Goal: Task Accomplishment & Management: Manage account settings

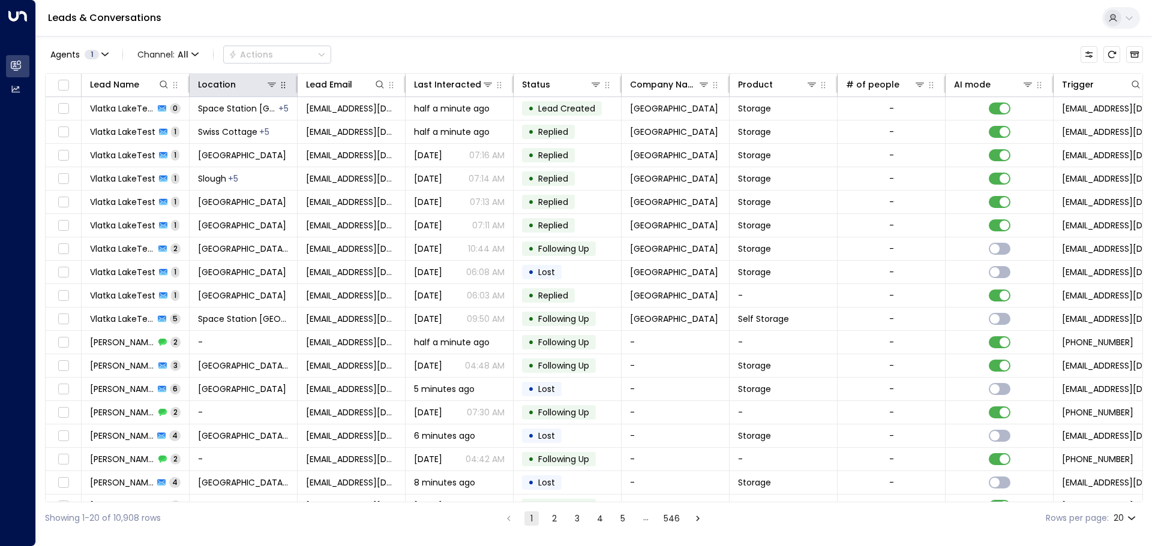
click at [279, 83] on icon "button" at bounding box center [283, 85] width 10 height 10
click at [273, 90] on button at bounding box center [272, 85] width 12 height 12
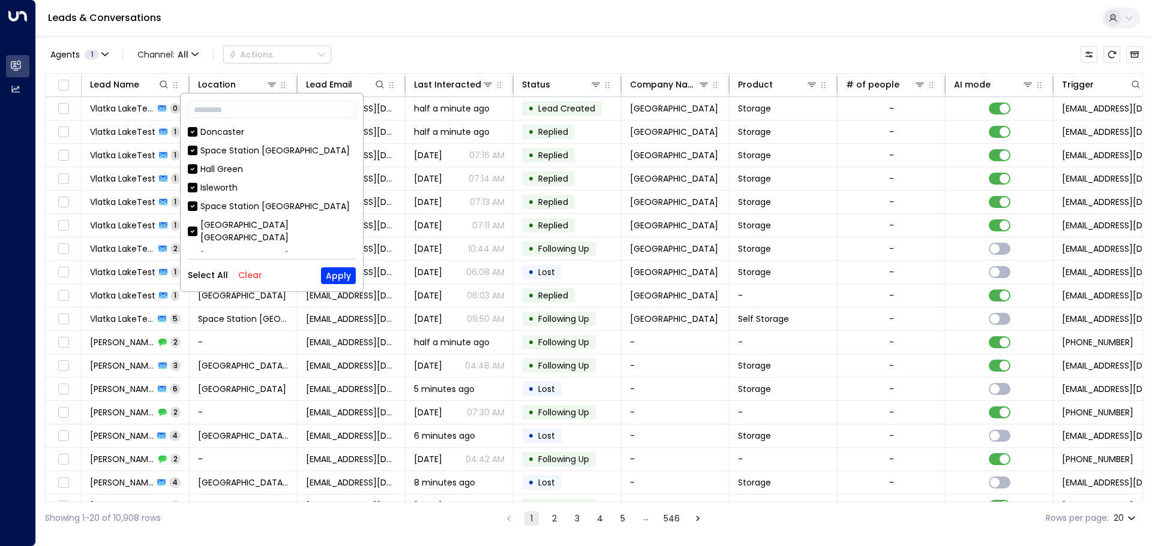
click at [241, 281] on div "Select All Clear Apply" at bounding box center [272, 276] width 168 height 17
click at [250, 271] on button "Clear" at bounding box center [250, 276] width 24 height 10
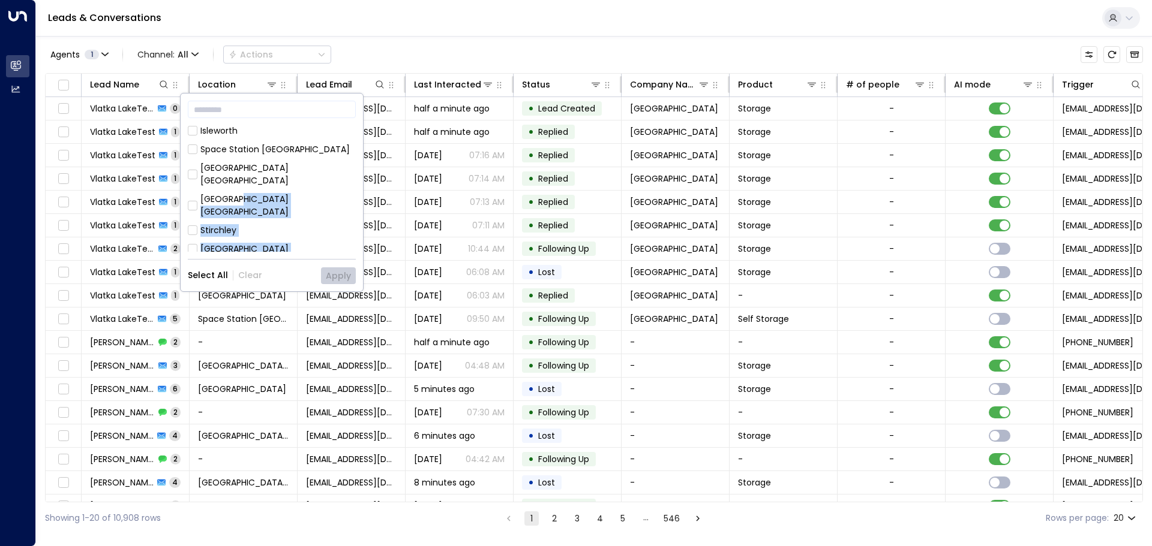
click at [241, 250] on div "Doncaster Space Station Brentford Hall Green Isleworth Space Station Solihull S…" at bounding box center [272, 189] width 168 height 126
click at [276, 193] on div "[GEOGRAPHIC_DATA] [GEOGRAPHIC_DATA]" at bounding box center [277, 205] width 155 height 25
click at [342, 276] on button "Apply" at bounding box center [338, 276] width 35 height 17
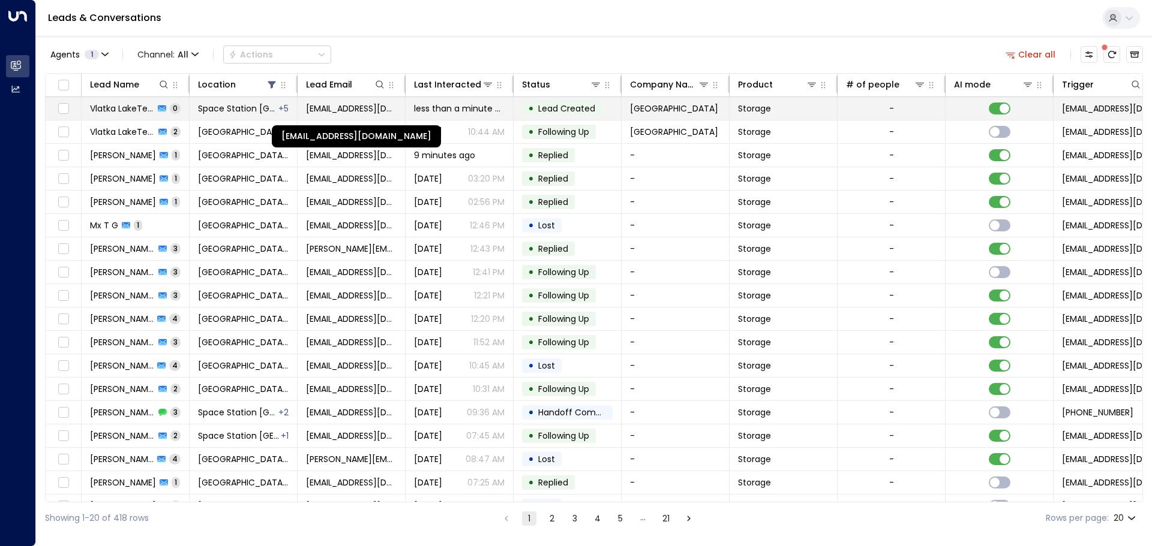
click at [352, 108] on span "vlatka.lake@space-station.co.uk" at bounding box center [351, 109] width 91 height 12
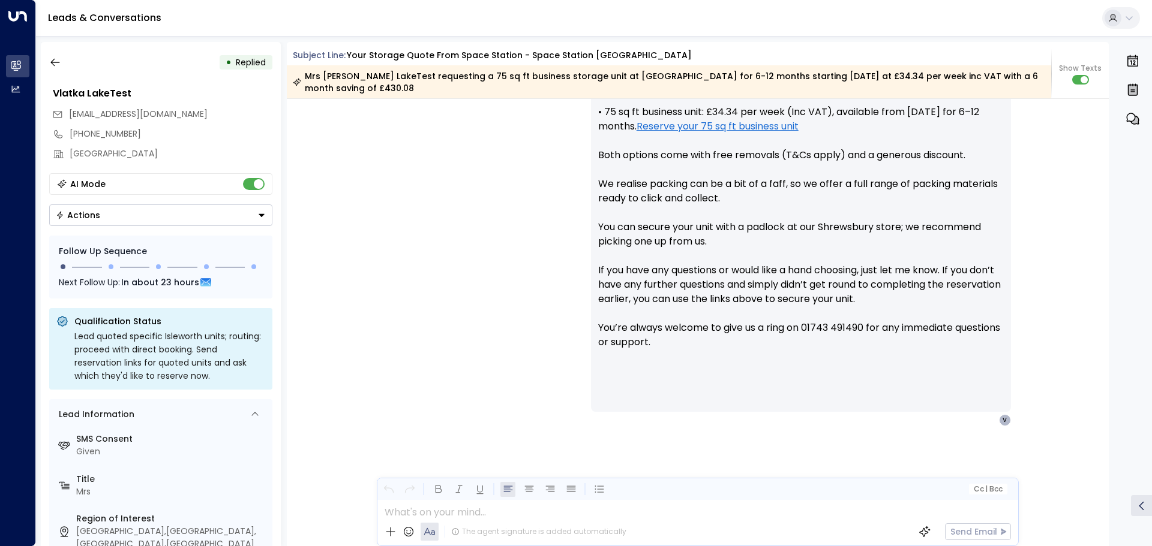
scroll to position [5696, 0]
click at [60, 65] on icon "button" at bounding box center [55, 62] width 12 height 12
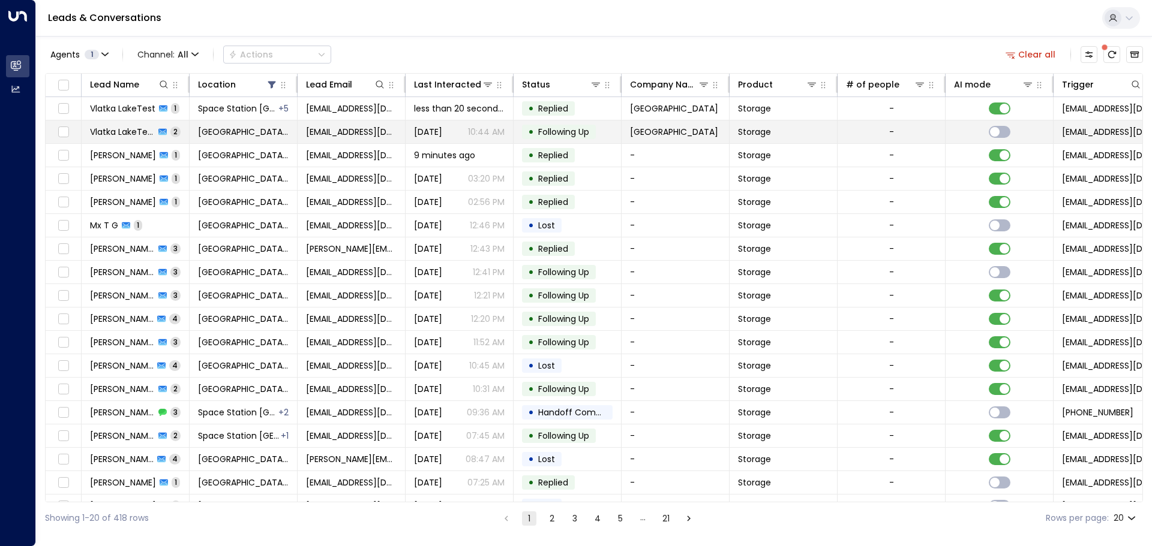
click at [177, 139] on td "Vlatka LakeTest 2" at bounding box center [136, 132] width 108 height 23
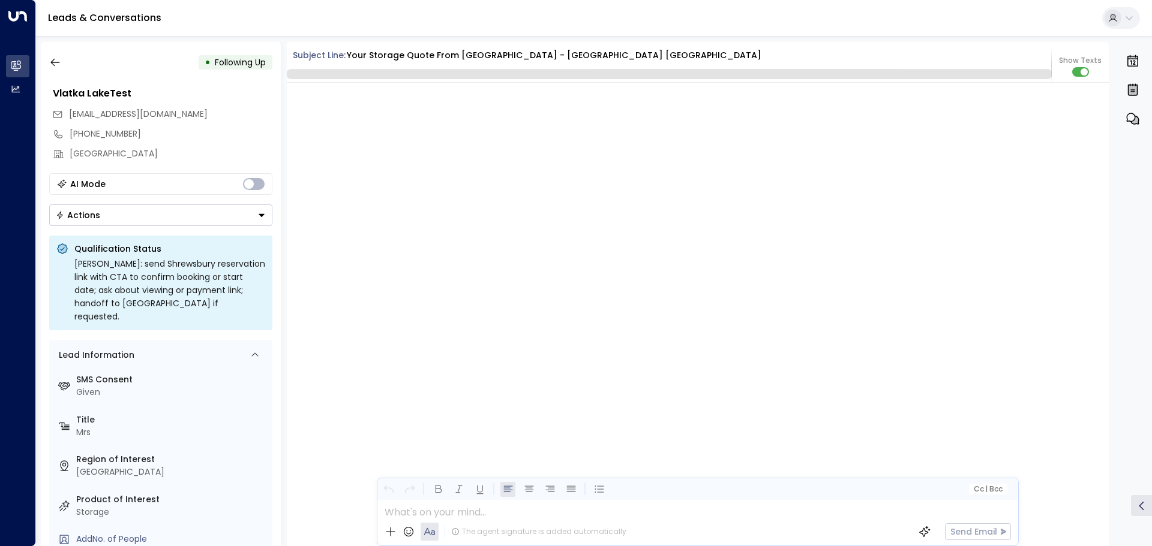
scroll to position [5738, 0]
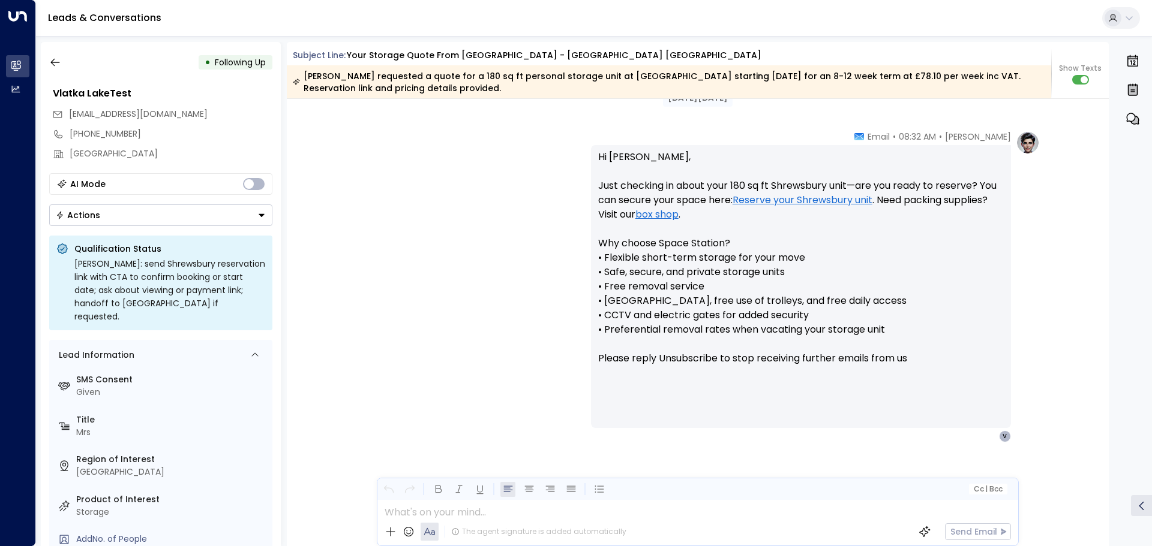
click at [154, 230] on div "• Following Up Vlatka LakeTest vlatka.lake@space-station.co.uk +447966133935 Sp…" at bounding box center [161, 294] width 240 height 504
click at [158, 221] on button "Actions" at bounding box center [160, 216] width 223 height 22
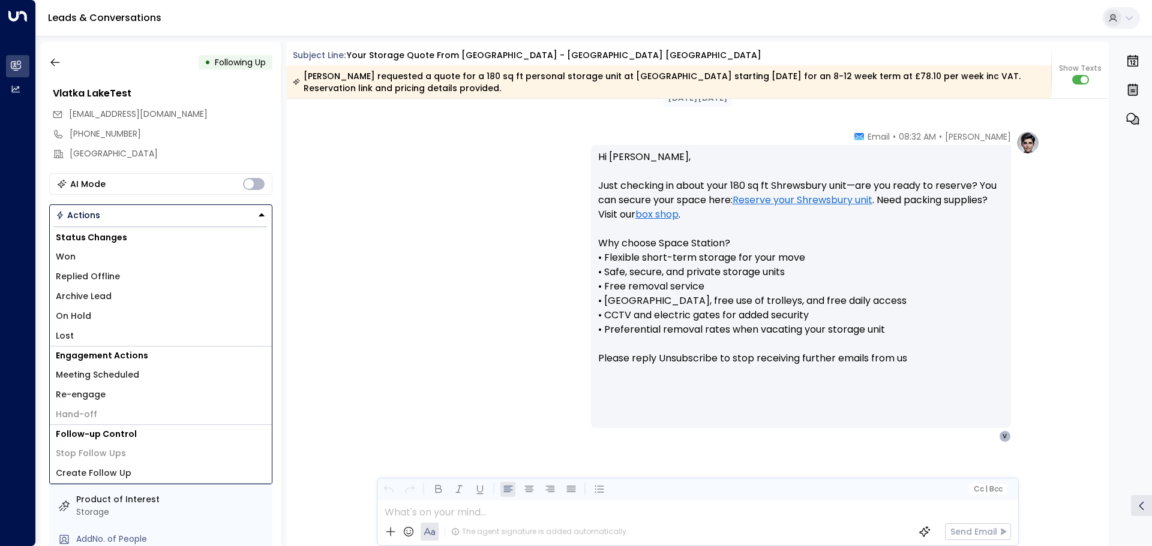
click at [137, 283] on li "Replied Offline" at bounding box center [161, 277] width 222 height 20
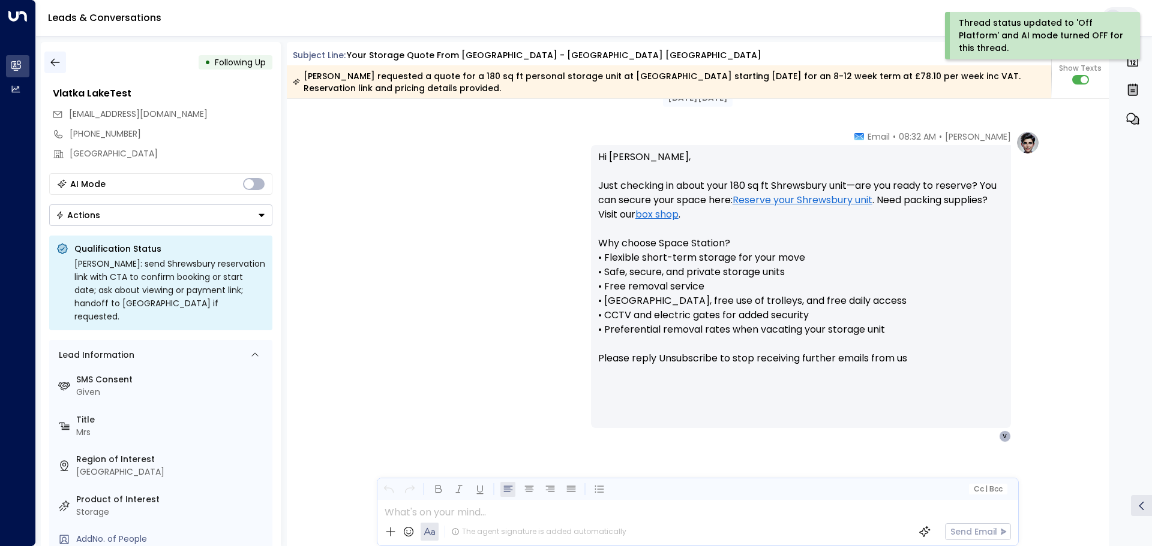
click at [56, 60] on icon "button" at bounding box center [55, 62] width 12 height 12
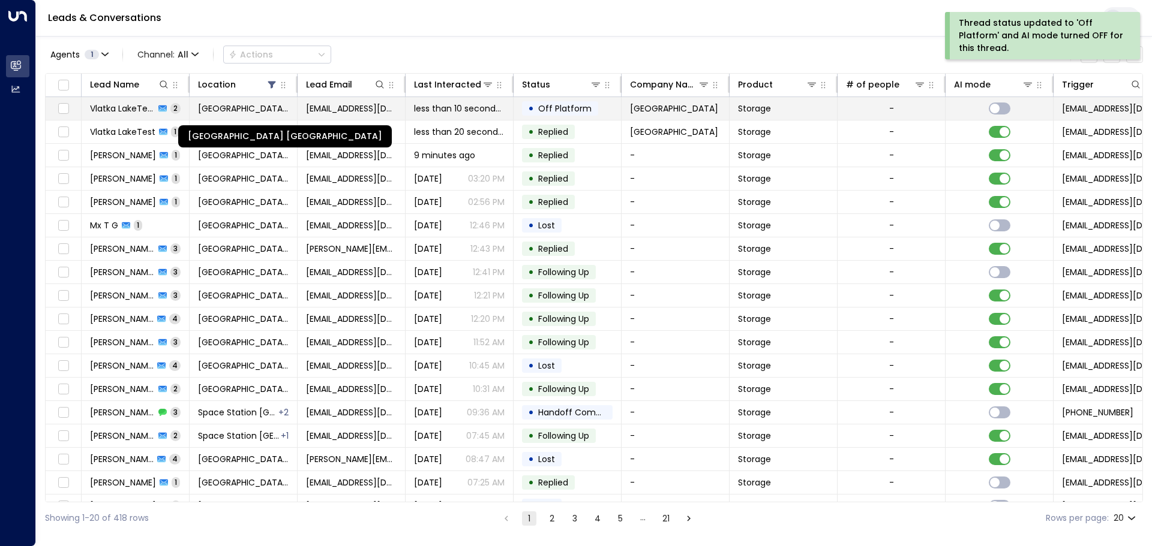
click at [211, 106] on span "[GEOGRAPHIC_DATA] [GEOGRAPHIC_DATA]" at bounding box center [243, 109] width 91 height 12
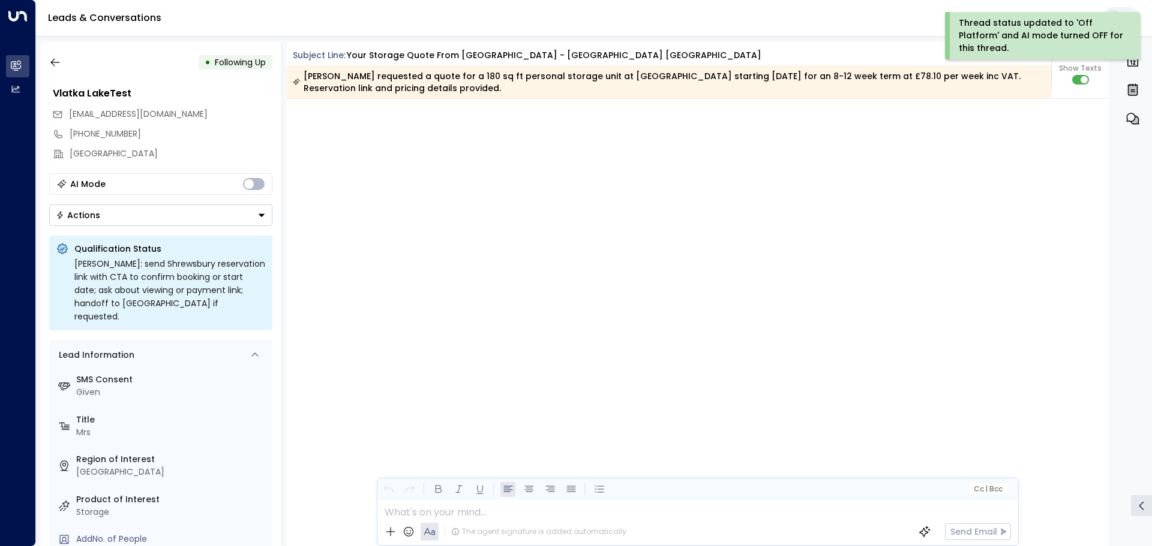
scroll to position [4101, 0]
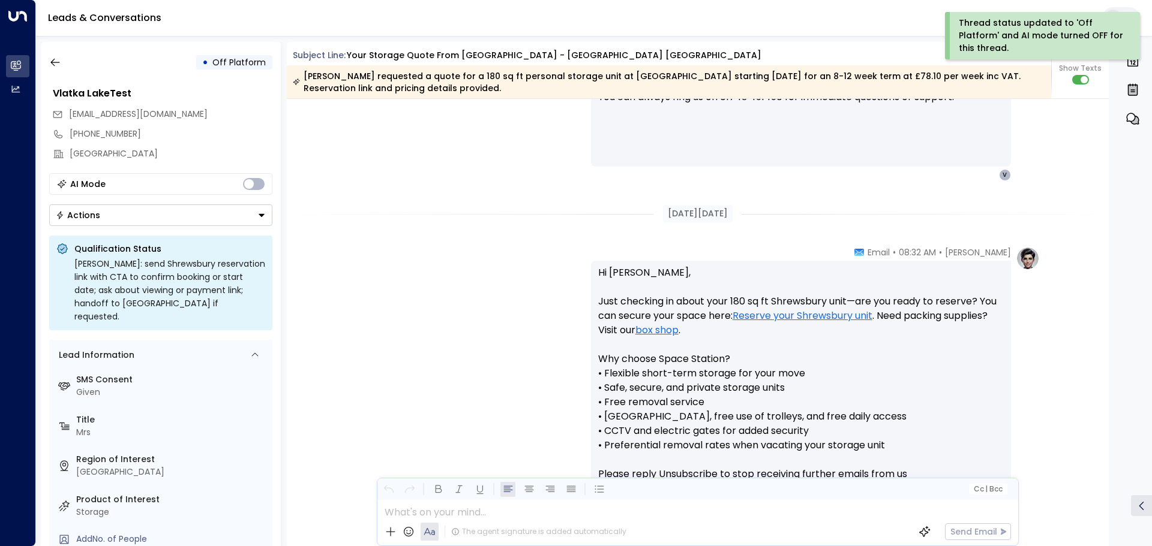
click at [181, 217] on button "Actions" at bounding box center [160, 216] width 223 height 22
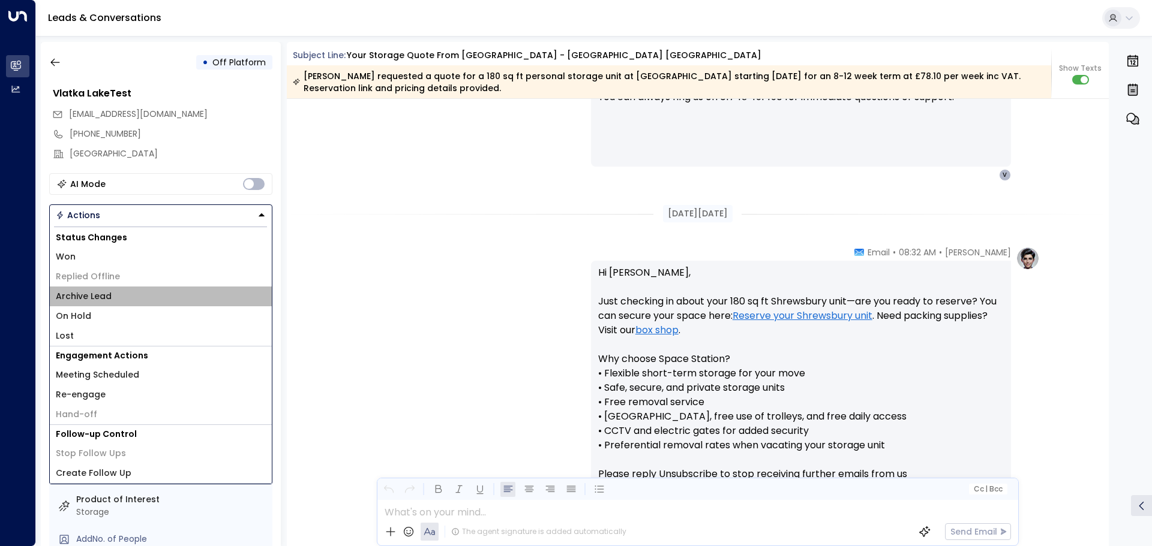
click at [115, 296] on li "Archive Lead" at bounding box center [161, 297] width 222 height 20
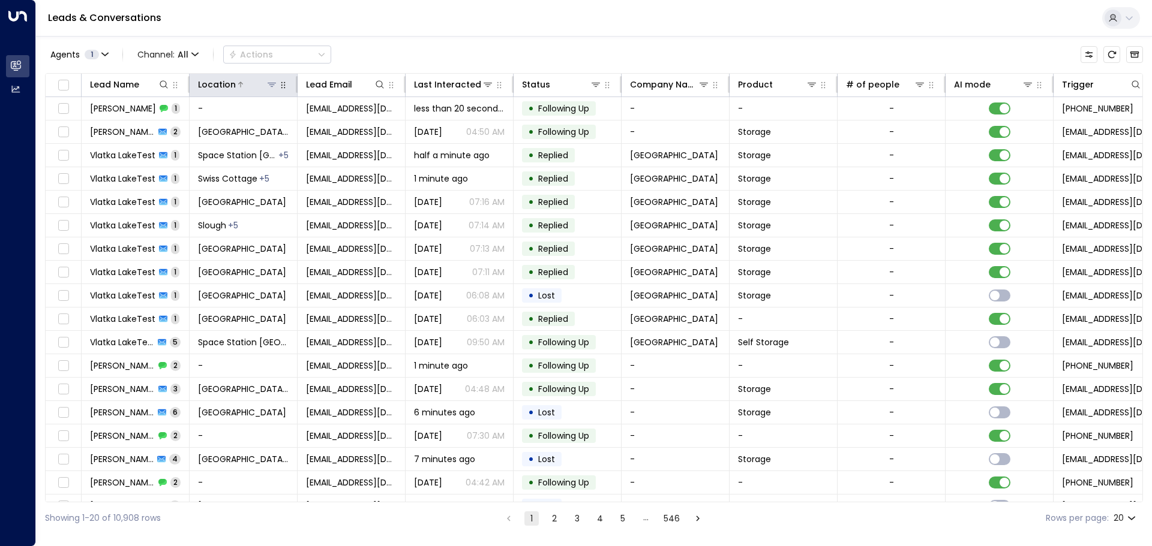
click at [277, 86] on button at bounding box center [272, 85] width 12 height 12
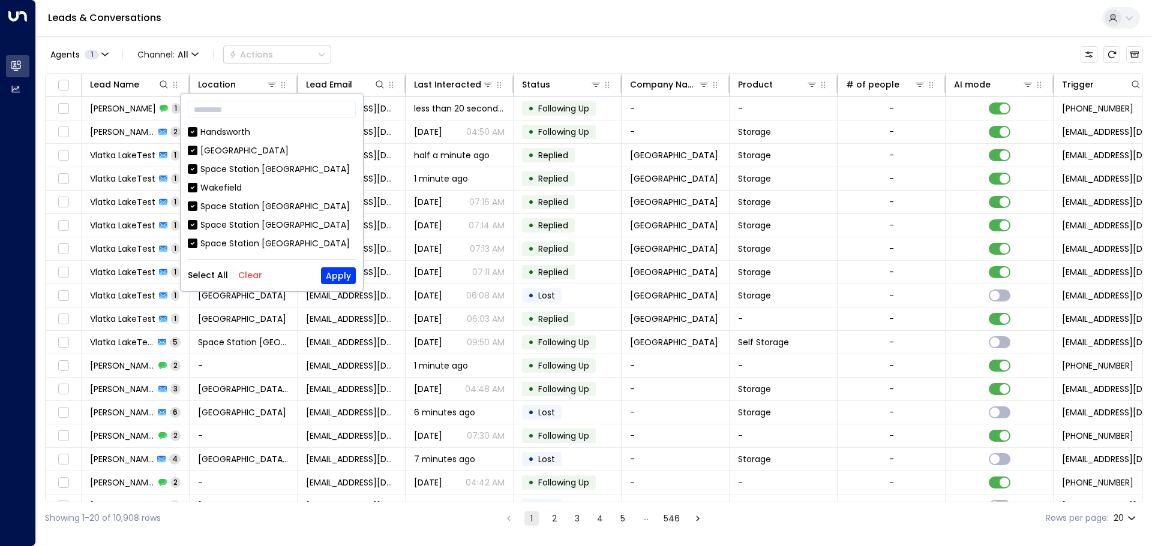
click at [260, 274] on div "Select All Clear Apply" at bounding box center [272, 276] width 168 height 17
click at [250, 272] on button "Clear" at bounding box center [250, 276] width 24 height 10
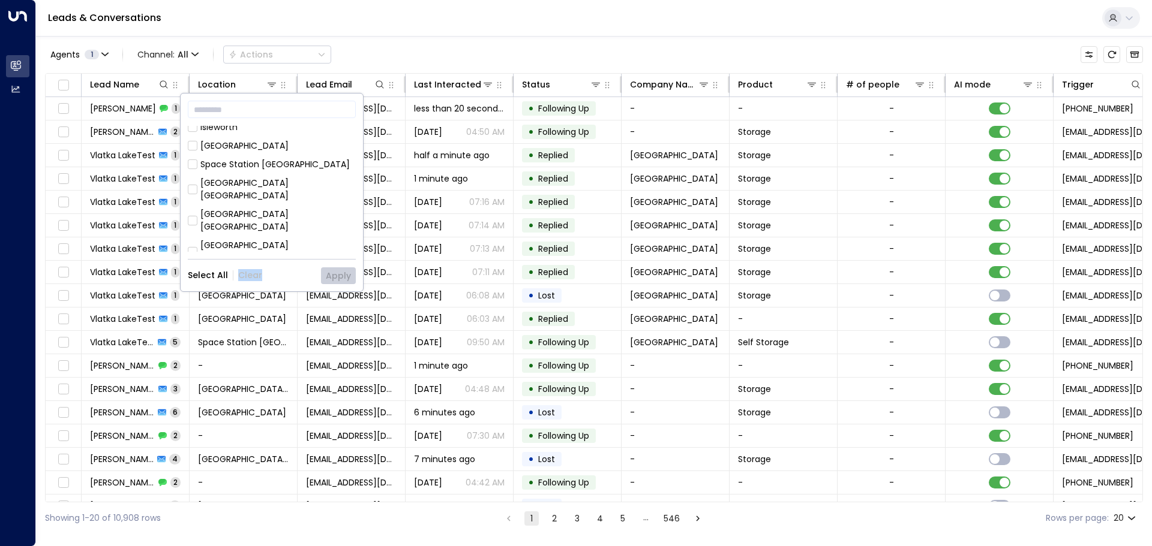
scroll to position [480, 0]
click at [297, 267] on div "[GEOGRAPHIC_DATA] [GEOGRAPHIC_DATA]" at bounding box center [277, 279] width 155 height 25
click at [332, 276] on button "Apply" at bounding box center [338, 276] width 35 height 17
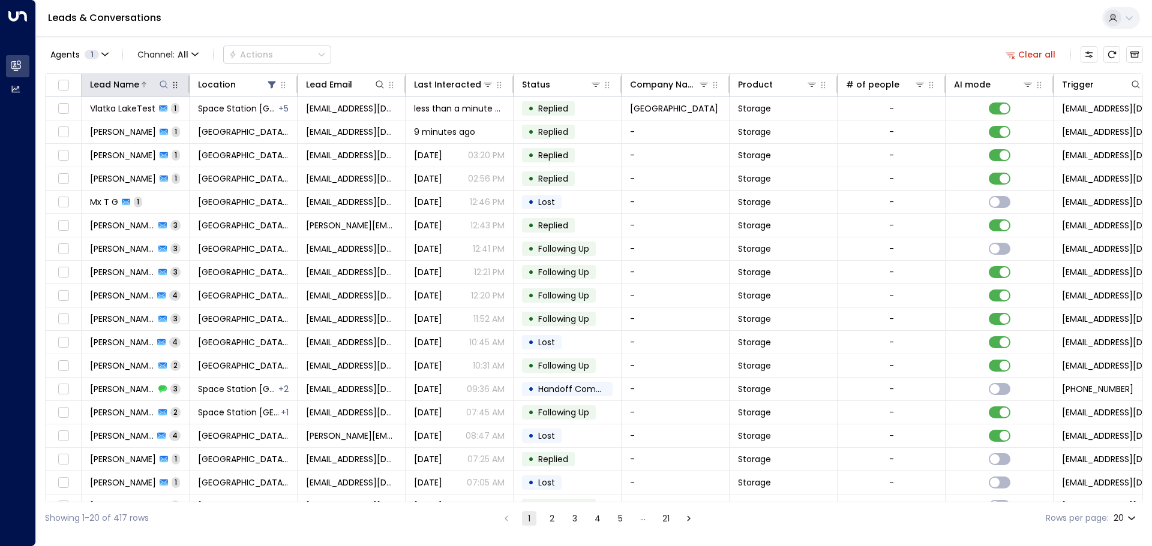
click at [162, 82] on icon at bounding box center [164, 85] width 10 height 10
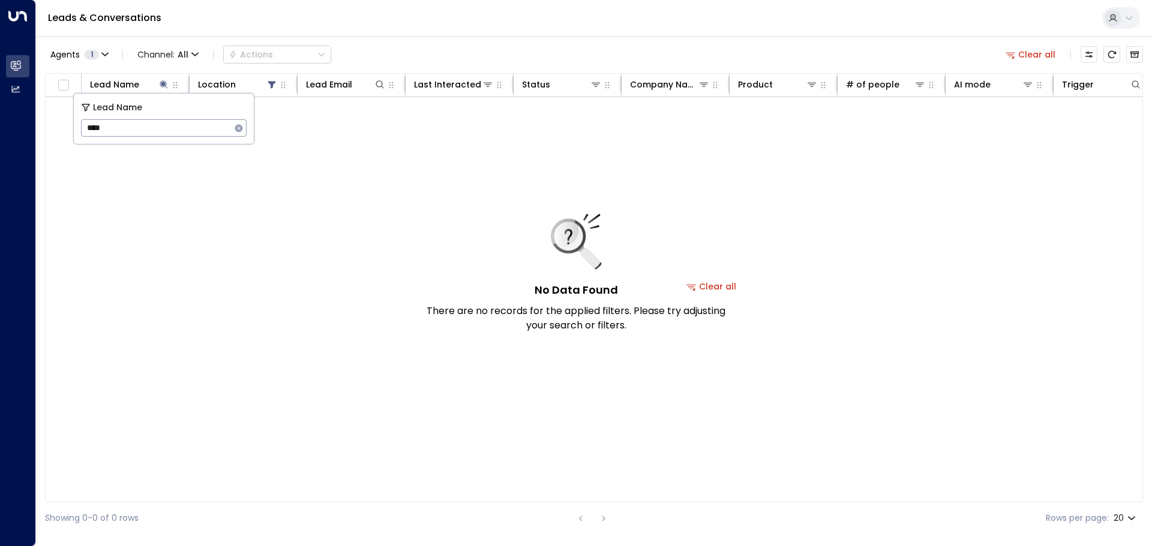
type input "****"
click at [426, 48] on div "Agents 1 Channel: All Actions Clear all" at bounding box center [594, 54] width 1098 height 25
click at [164, 83] on icon at bounding box center [164, 84] width 8 height 8
type input "*"
type input "***"
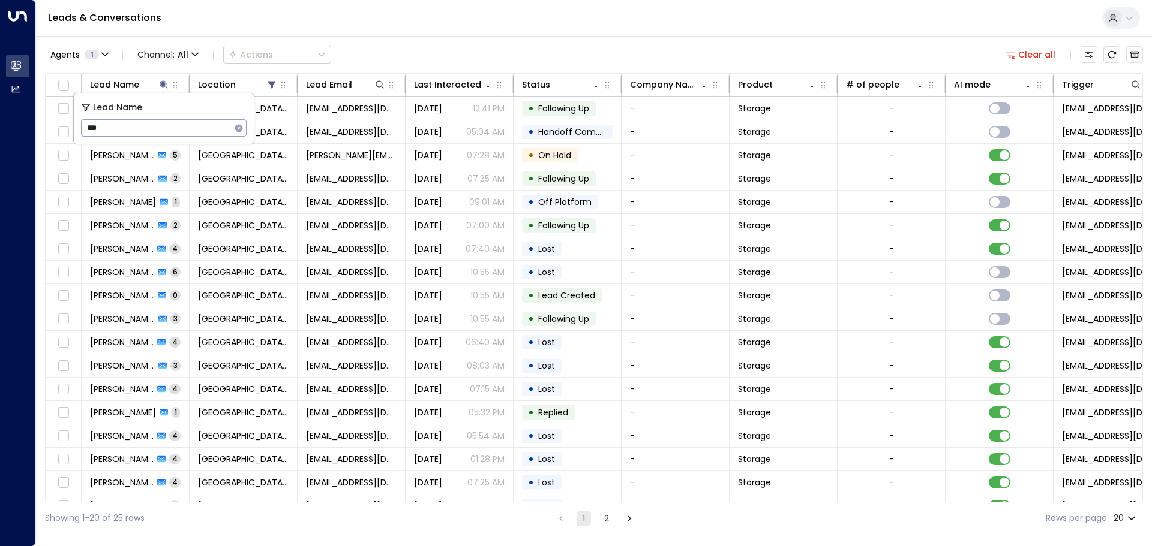
click at [409, 49] on div "Agents 1 Channel: All Actions Clear all" at bounding box center [594, 54] width 1098 height 25
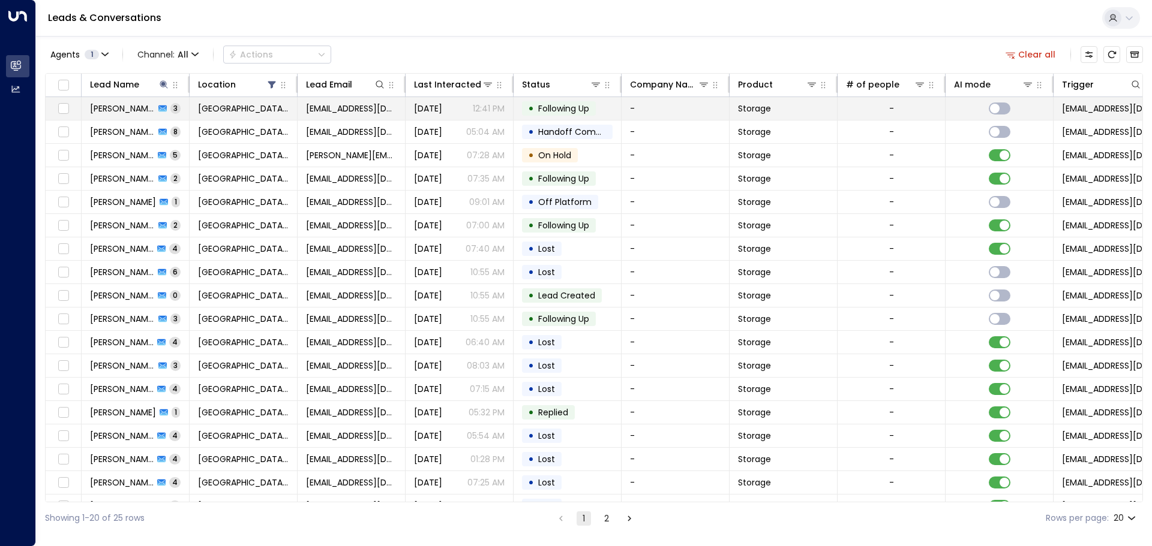
click at [943, 110] on td "-" at bounding box center [891, 108] width 108 height 23
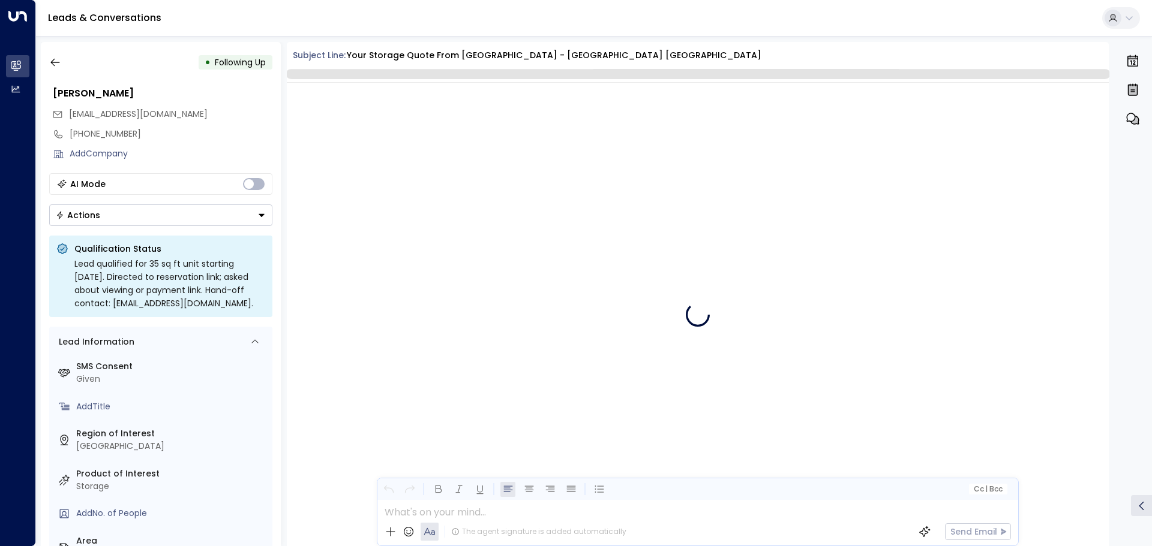
scroll to position [1387, 0]
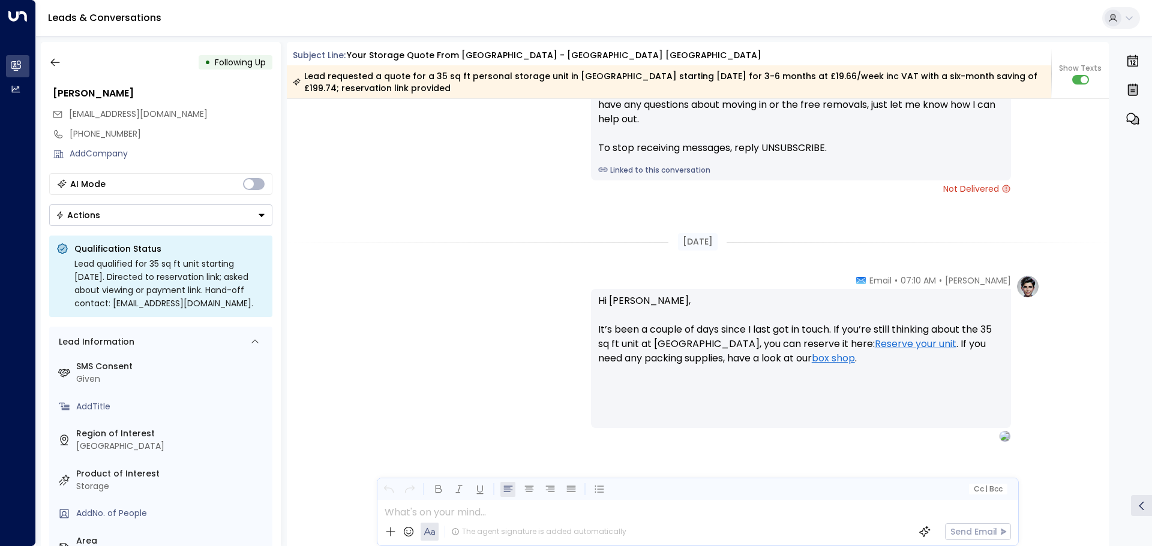
click at [212, 224] on button "Actions" at bounding box center [160, 216] width 223 height 22
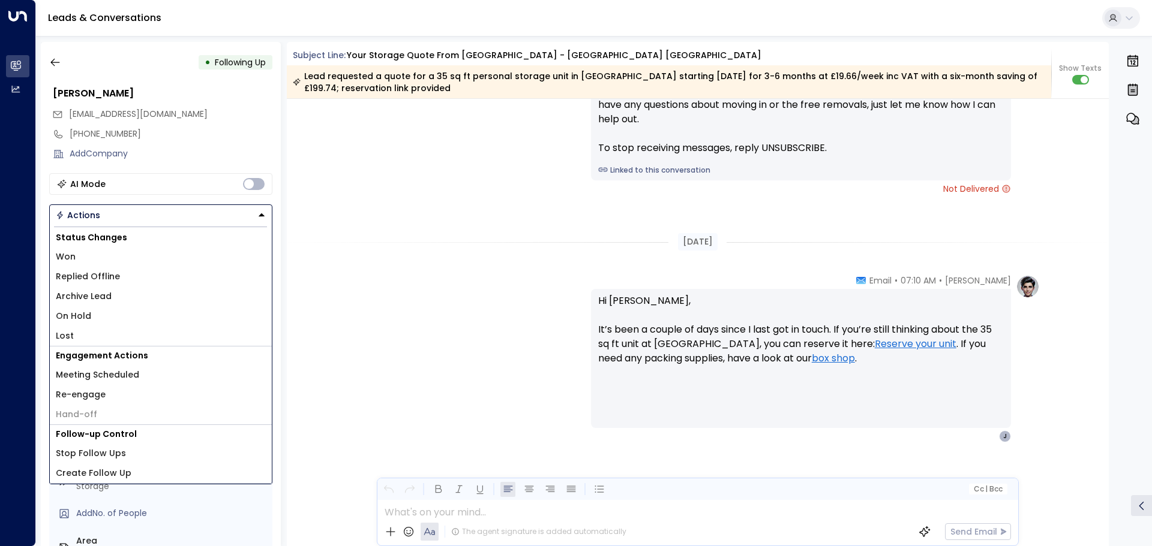
click at [204, 220] on button "Actions" at bounding box center [160, 216] width 223 height 22
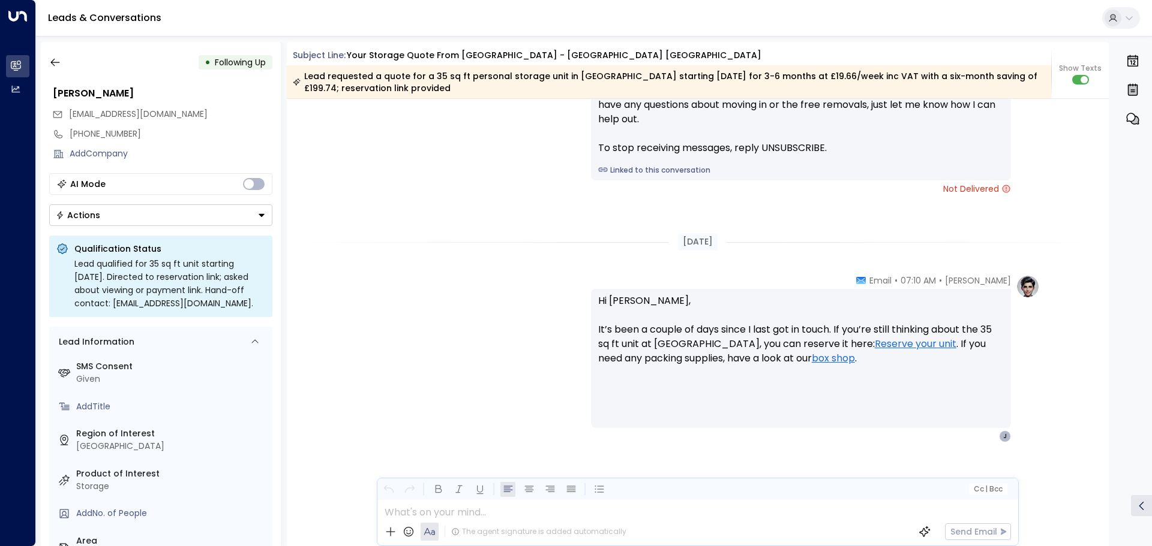
click at [204, 220] on button "Actions" at bounding box center [160, 216] width 223 height 22
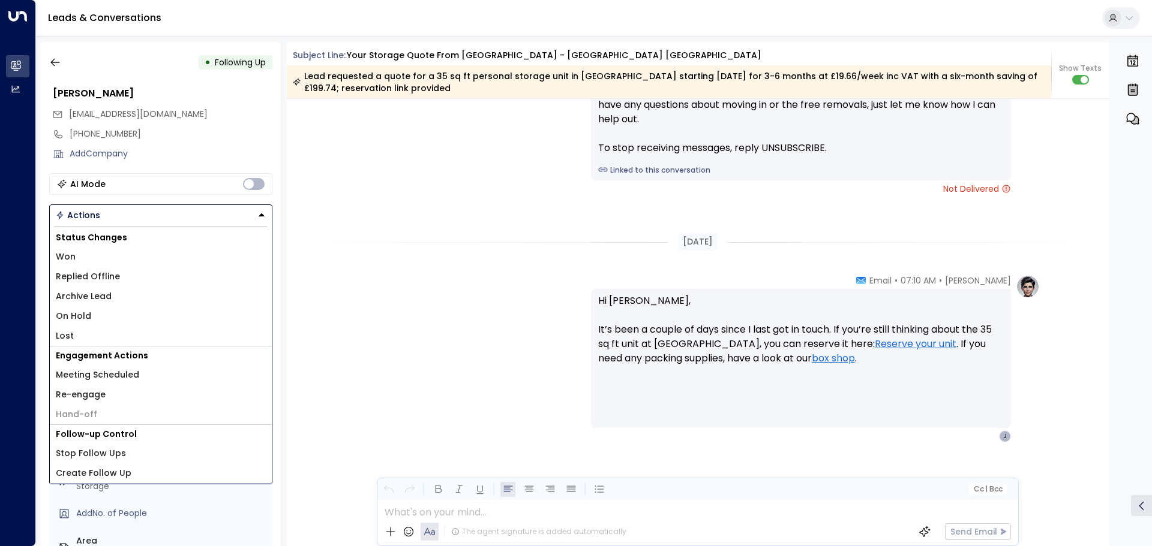
click at [114, 278] on span "Replied Offline" at bounding box center [88, 277] width 64 height 13
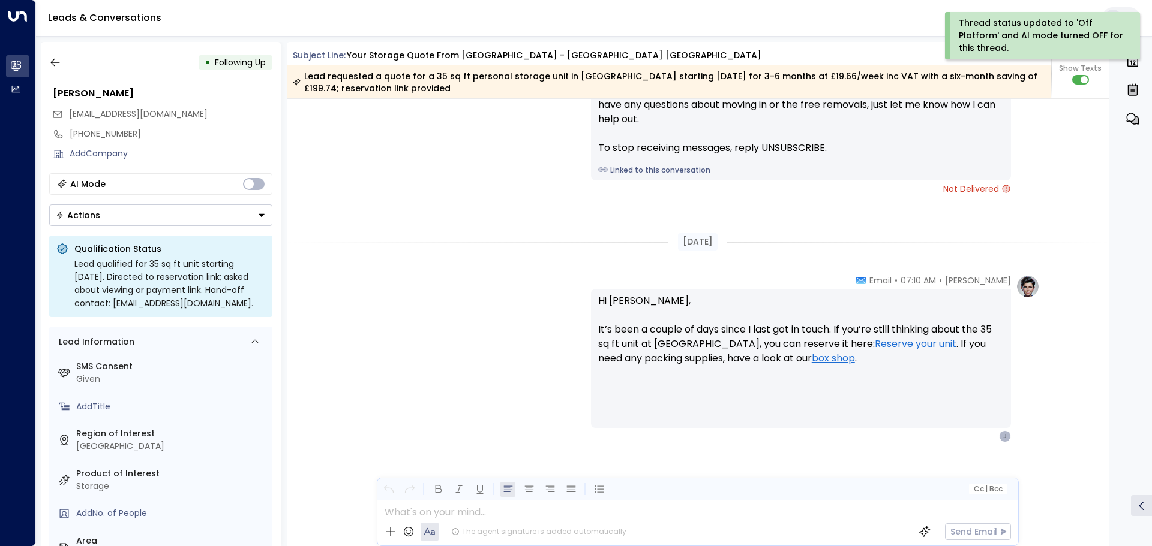
click at [177, 220] on button "Actions" at bounding box center [160, 216] width 223 height 22
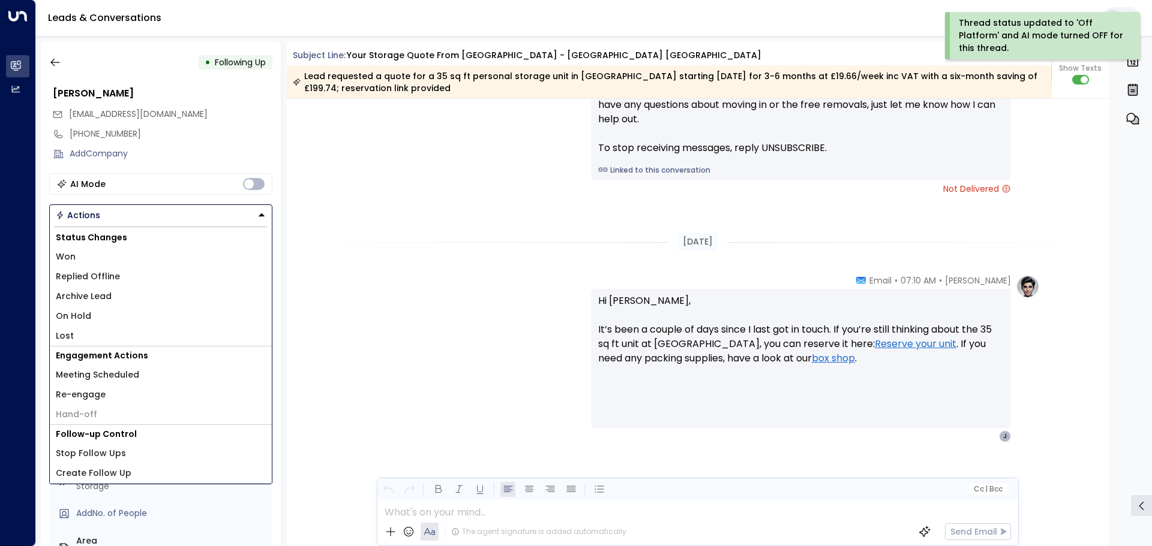
click at [118, 341] on li "Lost" at bounding box center [161, 336] width 222 height 20
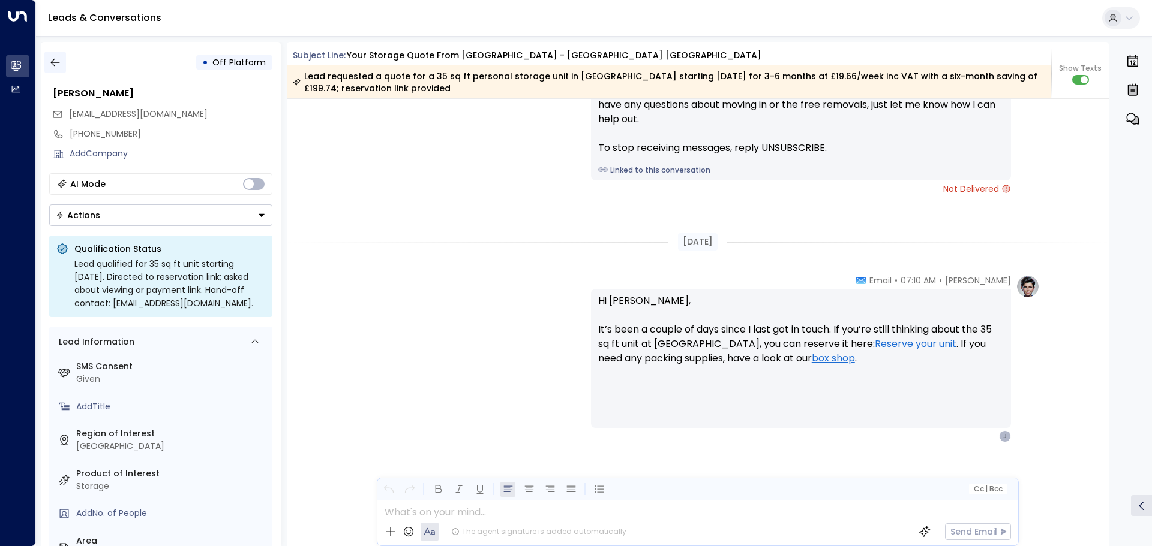
click at [58, 59] on icon "button" at bounding box center [55, 62] width 12 height 12
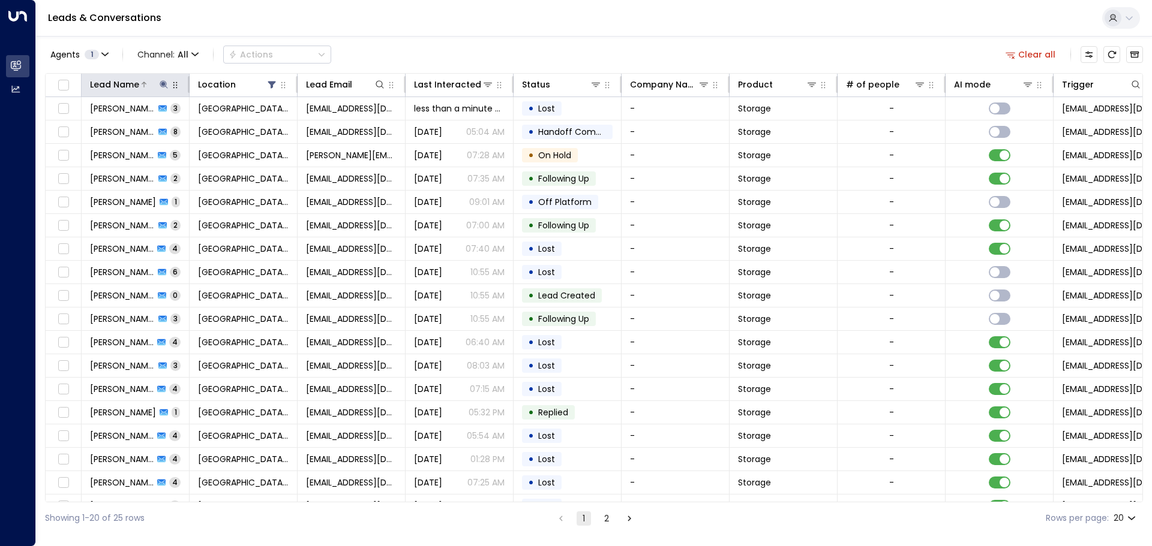
click at [164, 85] on icon at bounding box center [164, 84] width 8 height 8
click at [242, 129] on icon "button" at bounding box center [239, 128] width 8 height 8
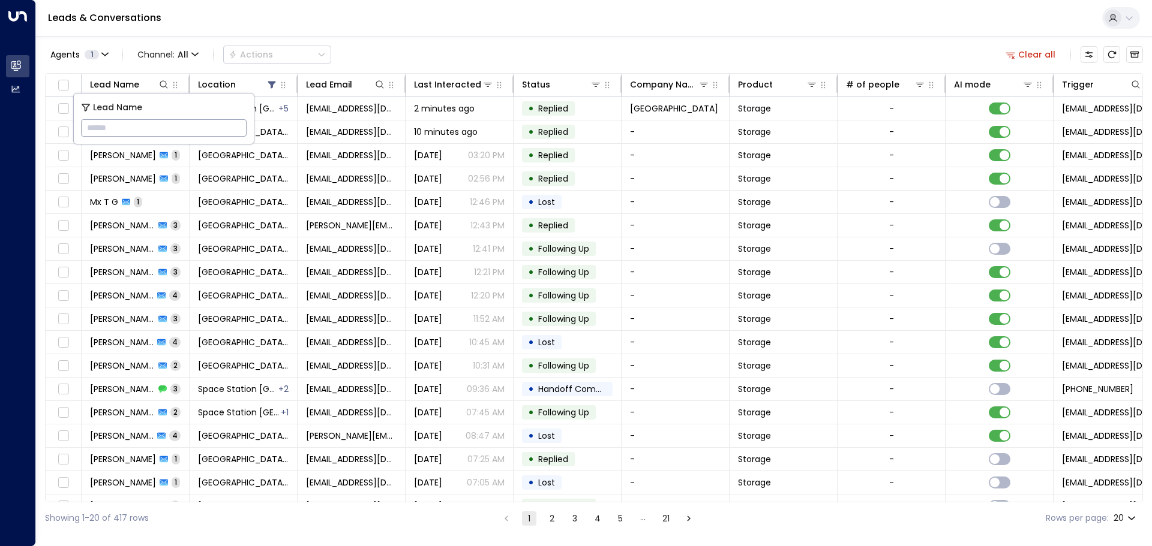
click at [232, 127] on input "text" at bounding box center [164, 128] width 166 height 22
paste input "******"
type input "******"
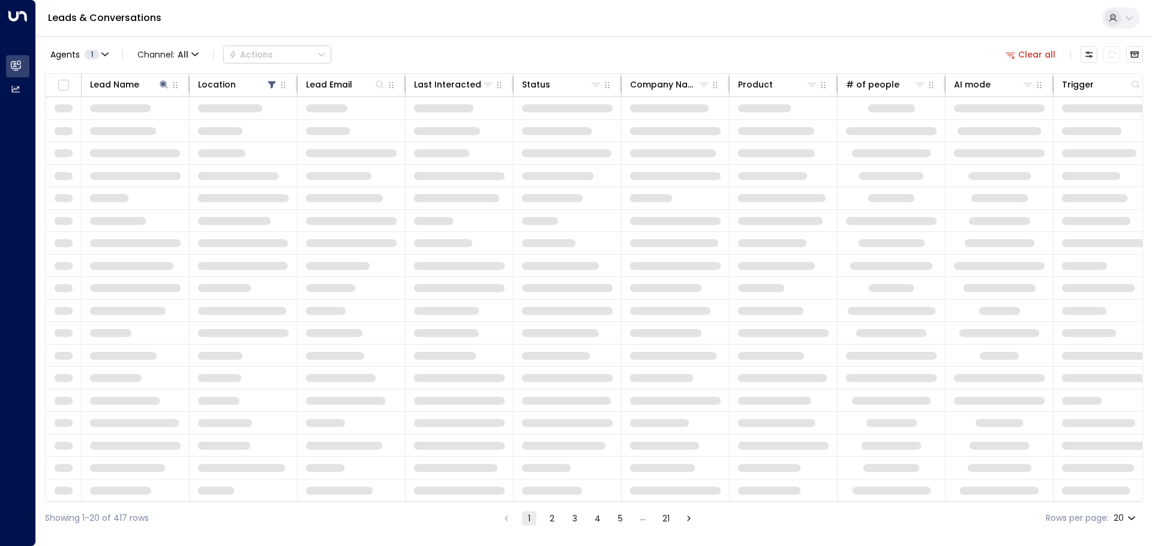
click at [482, 30] on div "Leads & Conversations" at bounding box center [594, 18] width 1116 height 37
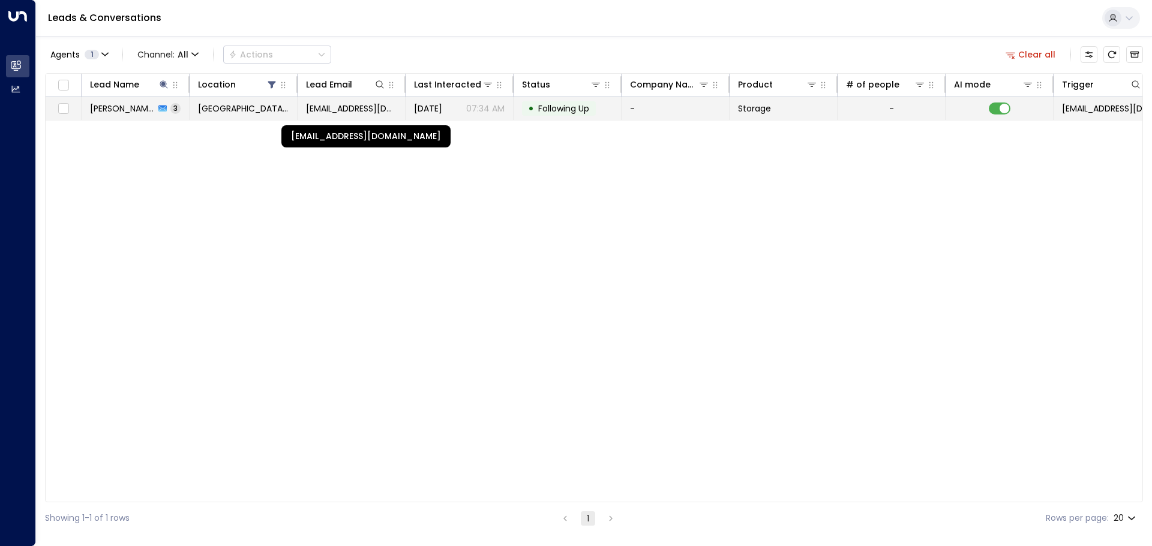
click at [379, 113] on span "danharvey123@outlook.com" at bounding box center [351, 109] width 91 height 12
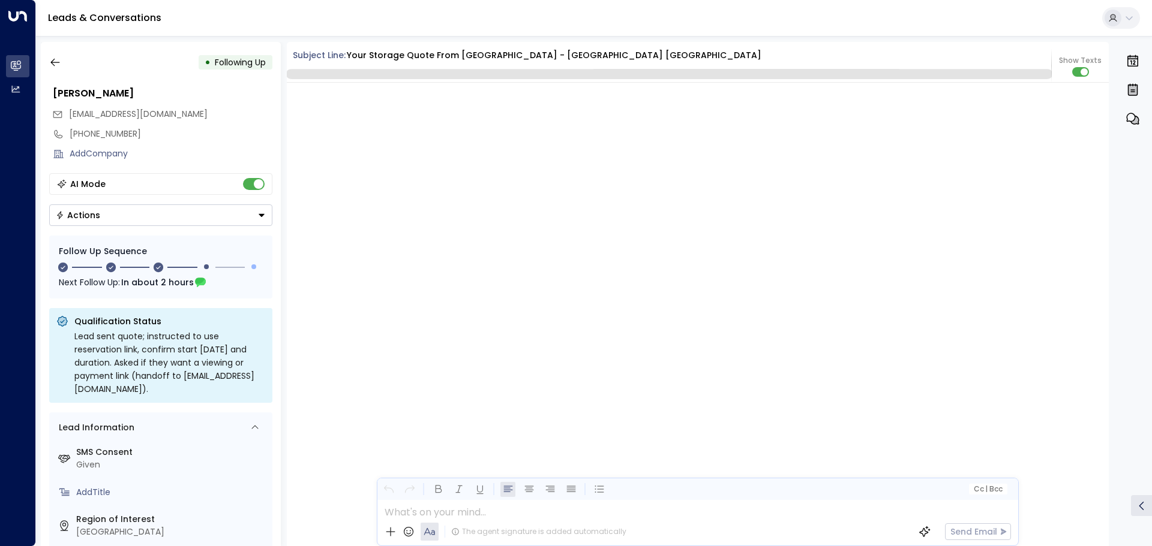
scroll to position [1172, 0]
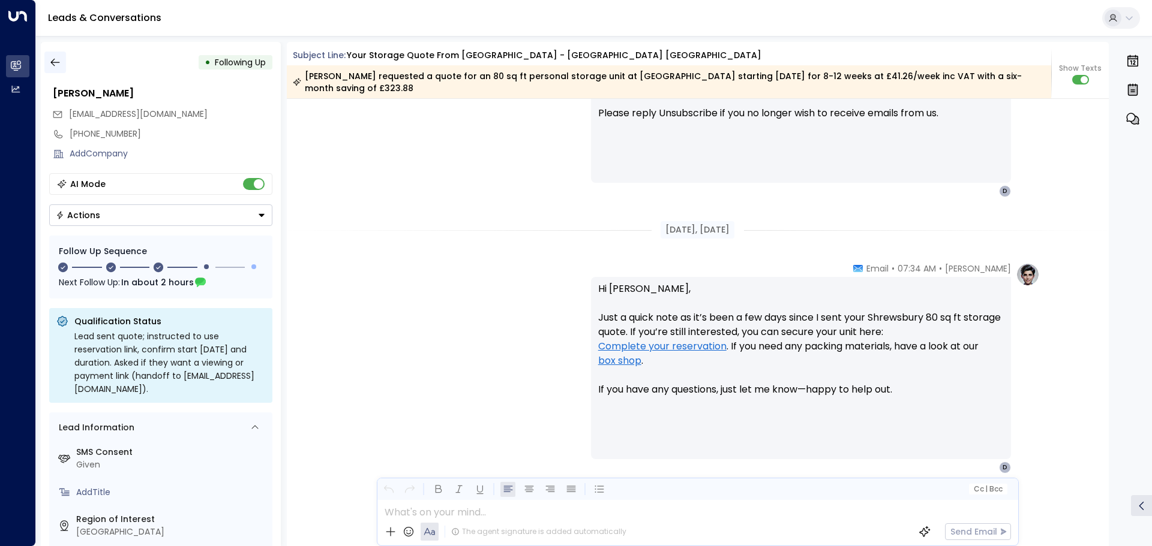
click at [59, 67] on icon "button" at bounding box center [55, 62] width 12 height 12
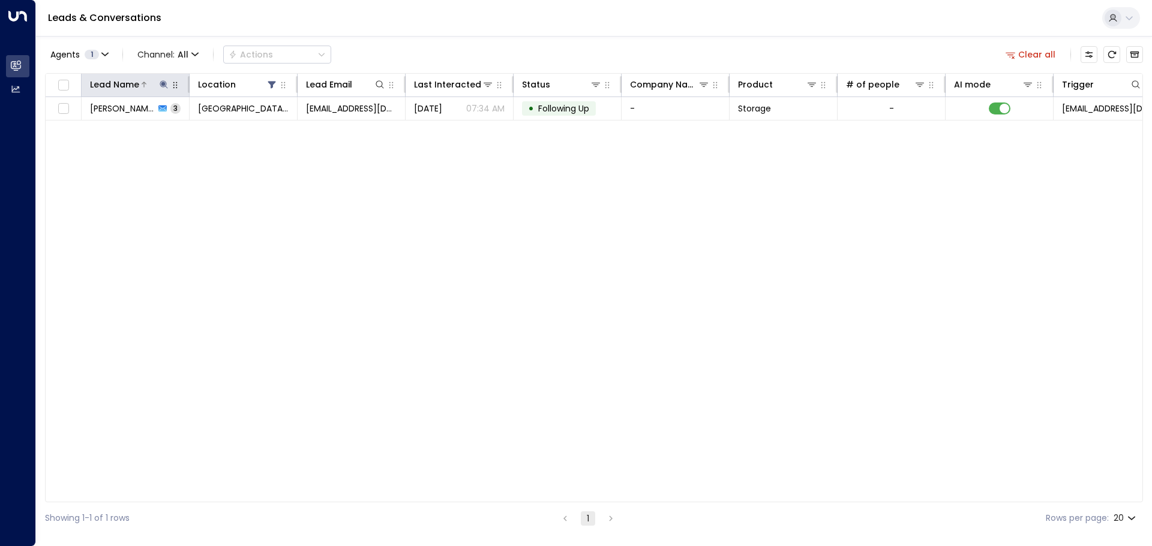
click at [163, 85] on icon at bounding box center [164, 84] width 8 height 8
drag, startPoint x: 208, startPoint y: 129, endPoint x: 0, endPoint y: 98, distance: 209.9
click at [0, 98] on body "Overview Leads & Conversations Leads & Conversations Analytics Analytics Leads …" at bounding box center [576, 267] width 1152 height 534
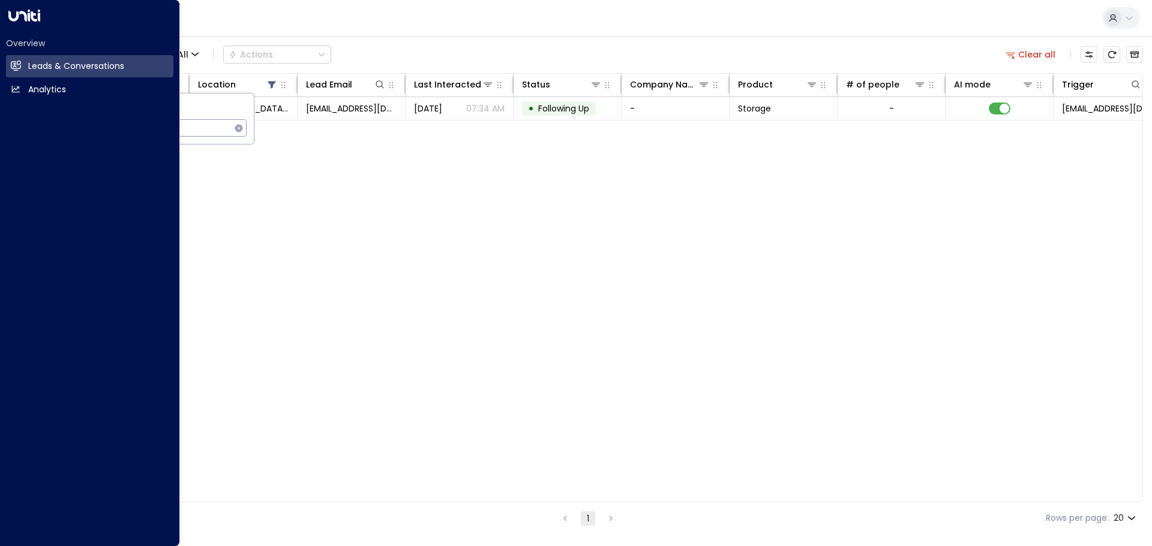
type input "******"
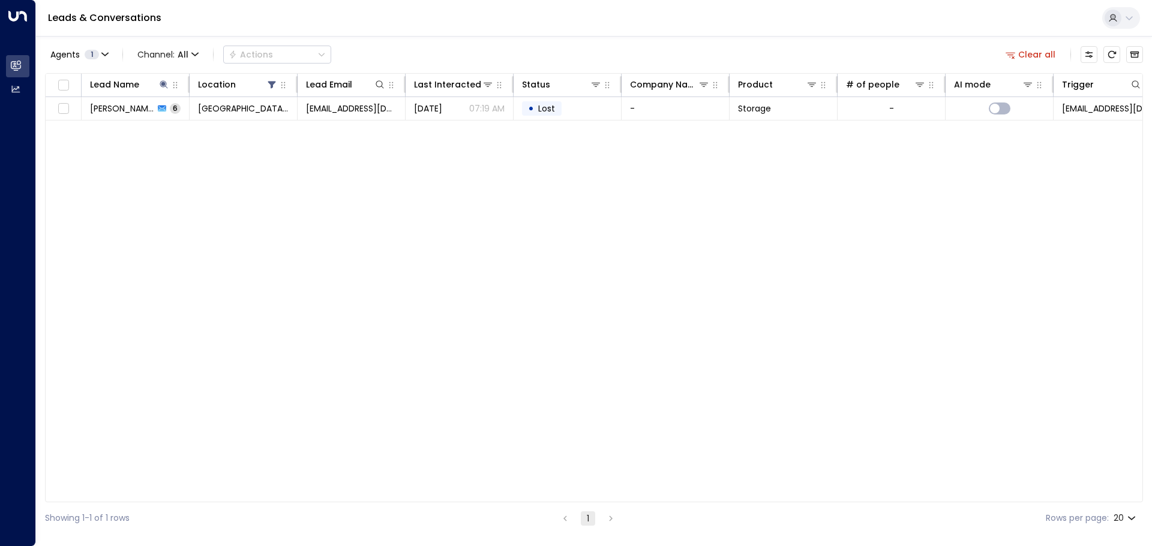
click at [498, 208] on div "Lead Name Location Lead Email Last Interacted Status Company Name Product # of …" at bounding box center [594, 287] width 1098 height 429
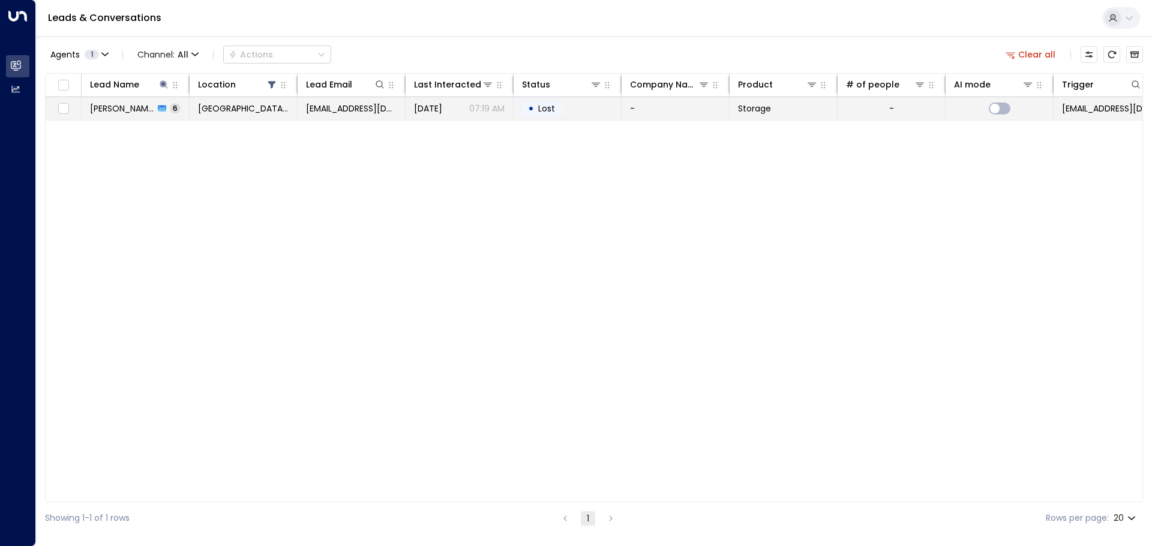
click at [265, 100] on td "[GEOGRAPHIC_DATA] [GEOGRAPHIC_DATA]" at bounding box center [244, 108] width 108 height 23
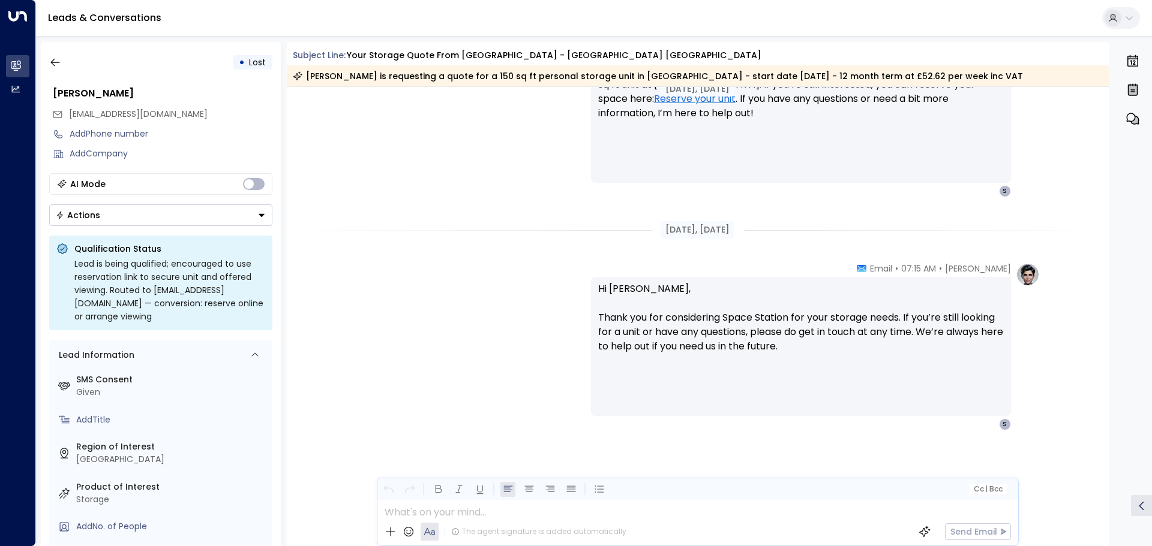
scroll to position [1722, 0]
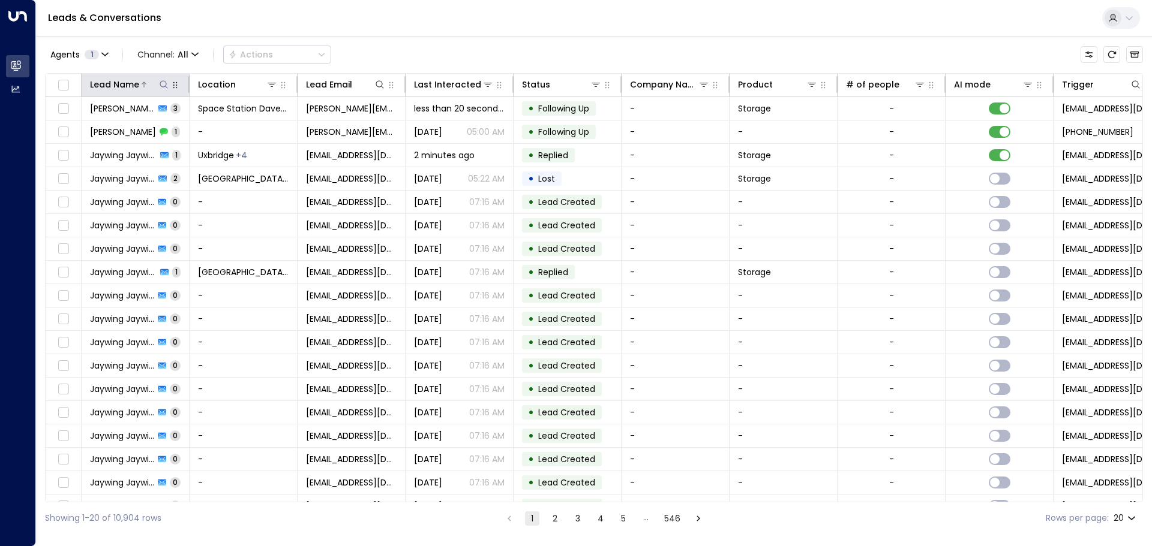
click at [163, 84] on icon at bounding box center [164, 85] width 10 height 10
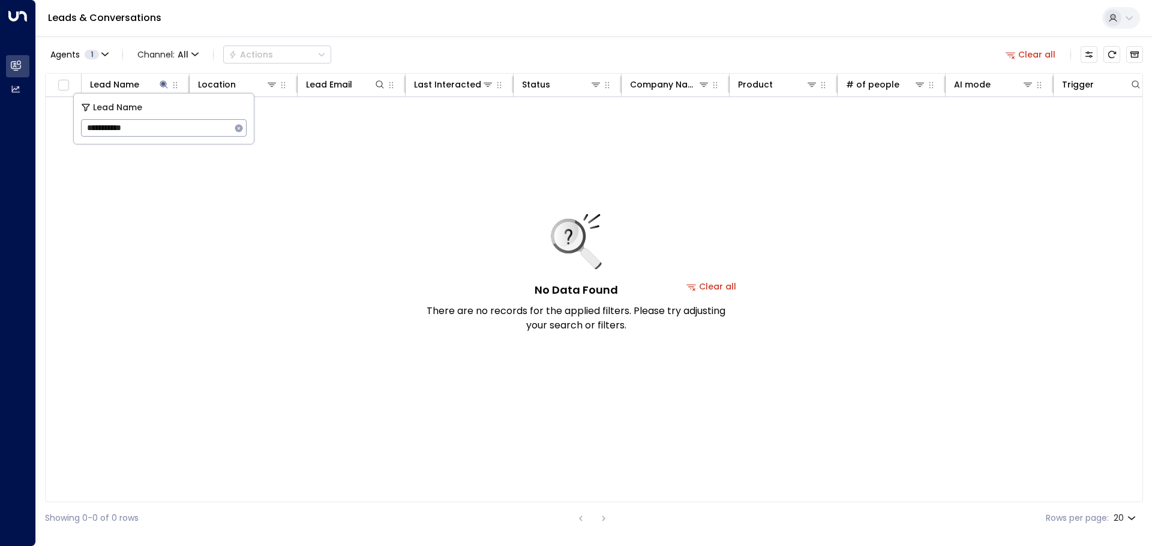
type input "**********"
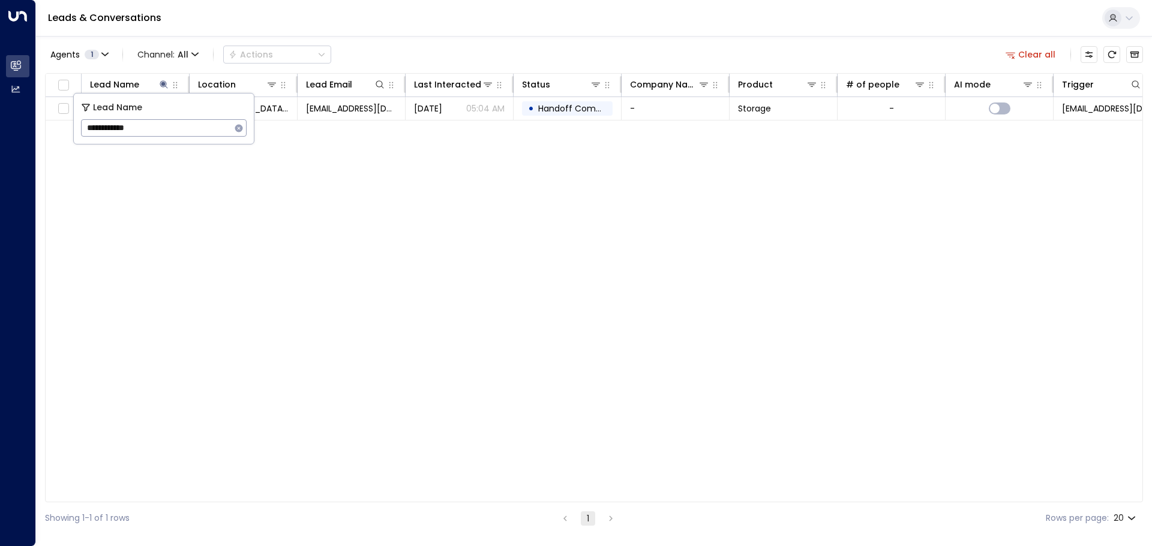
click at [476, 59] on div "Agents 1 Channel: All Actions Clear all" at bounding box center [594, 54] width 1098 height 25
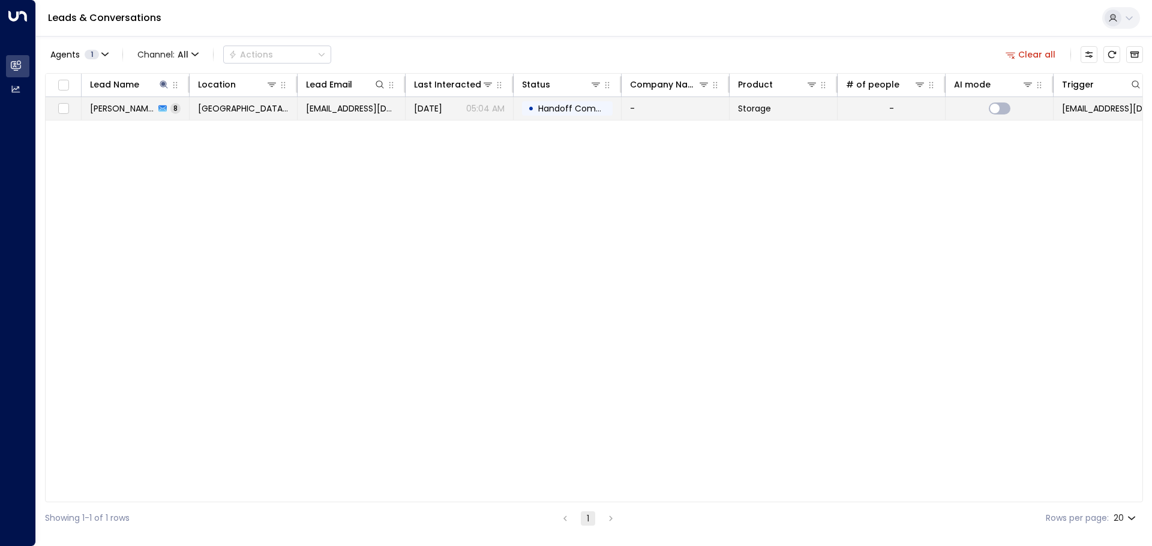
click at [415, 114] on span "[DATE]" at bounding box center [428, 109] width 28 height 12
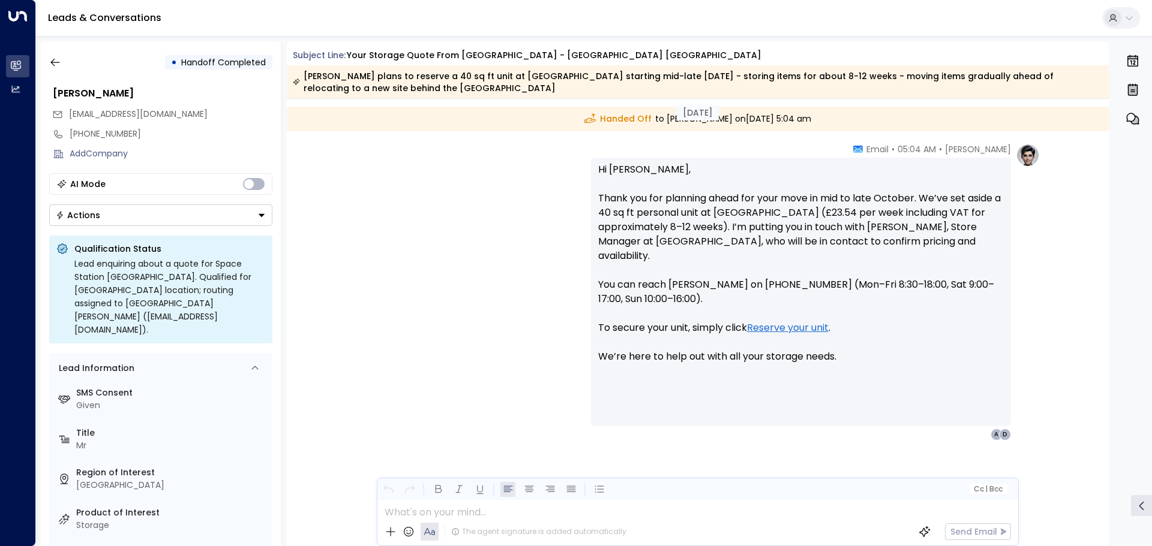
drag, startPoint x: 572, startPoint y: 169, endPoint x: 578, endPoint y: 306, distance: 136.9
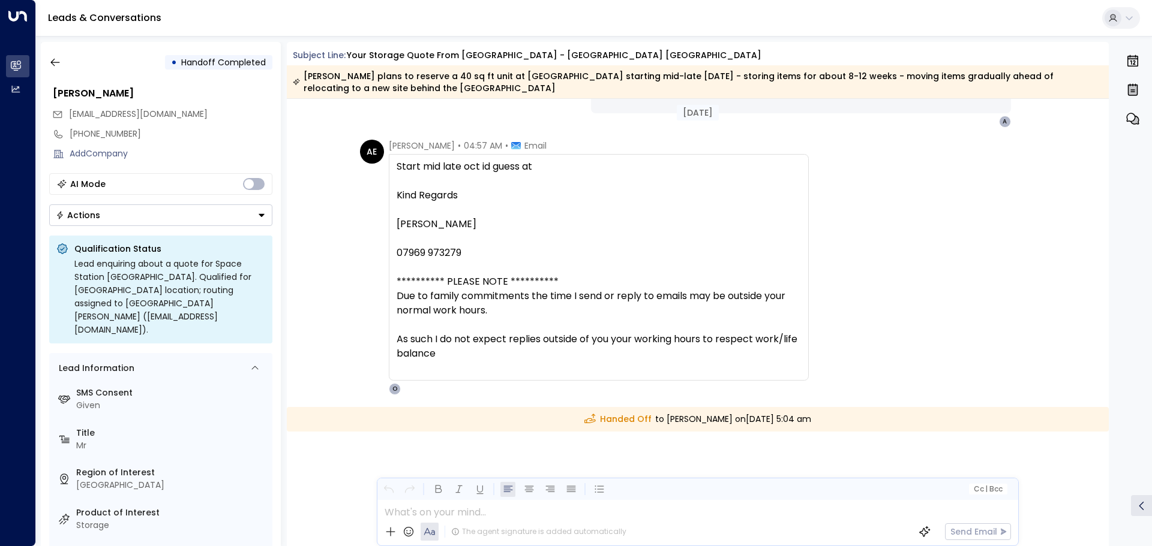
scroll to position [2405, 0]
